Goal: Transaction & Acquisition: Purchase product/service

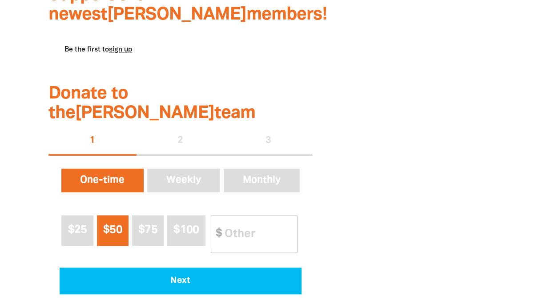
scroll to position [458, 0]
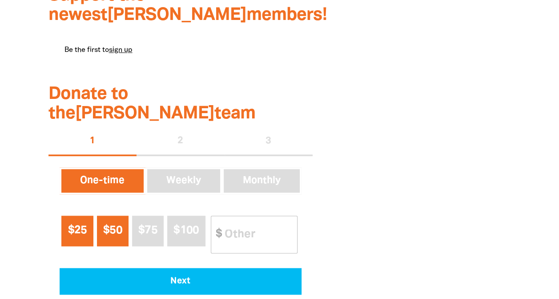
click at [80, 226] on span "$25" at bounding box center [77, 231] width 19 height 10
click at [117, 226] on span "$50" at bounding box center [112, 231] width 19 height 10
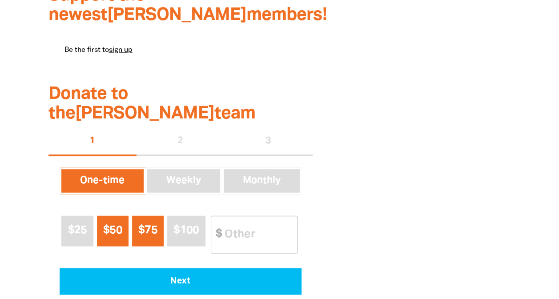
click at [144, 226] on span "$75" at bounding box center [147, 231] width 19 height 10
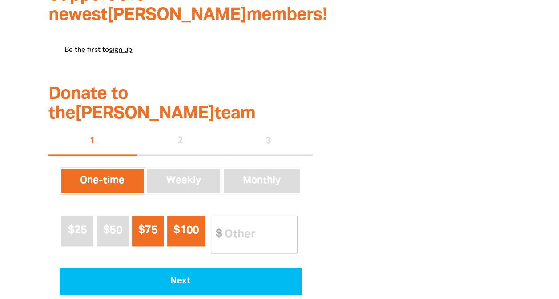
click at [186, 226] on span "$100" at bounding box center [185, 231] width 25 height 10
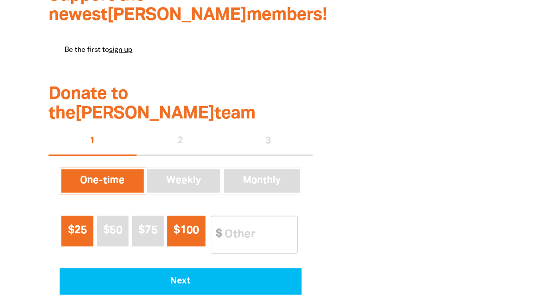
click at [76, 226] on span "$25" at bounding box center [77, 231] width 19 height 10
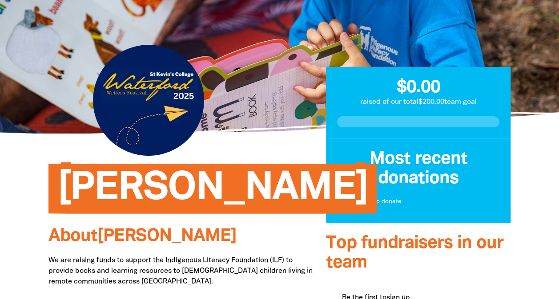
scroll to position [0, 0]
